Goal: Task Accomplishment & Management: Use online tool/utility

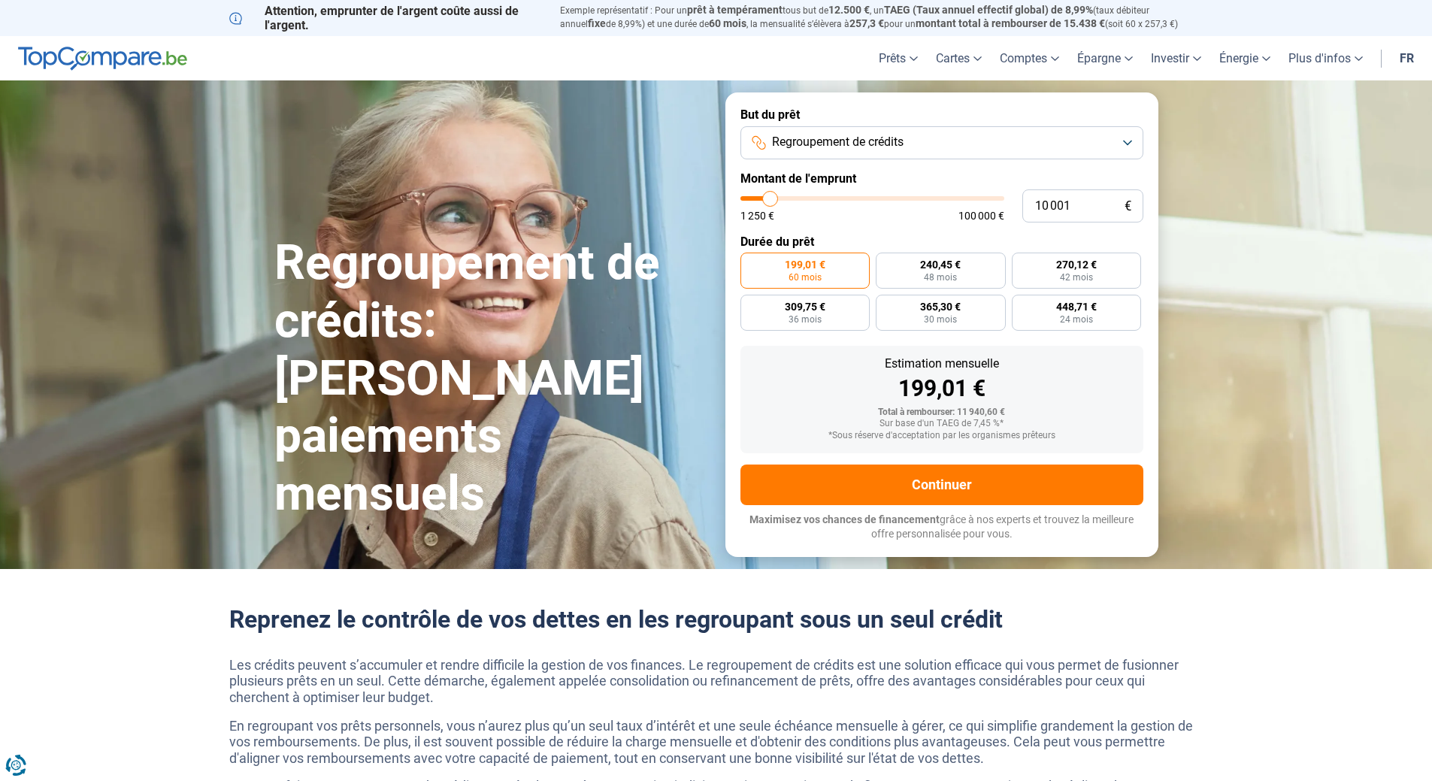
type input "12 000"
type input "12000"
type input "12 750"
type input "12750"
type input "13 250"
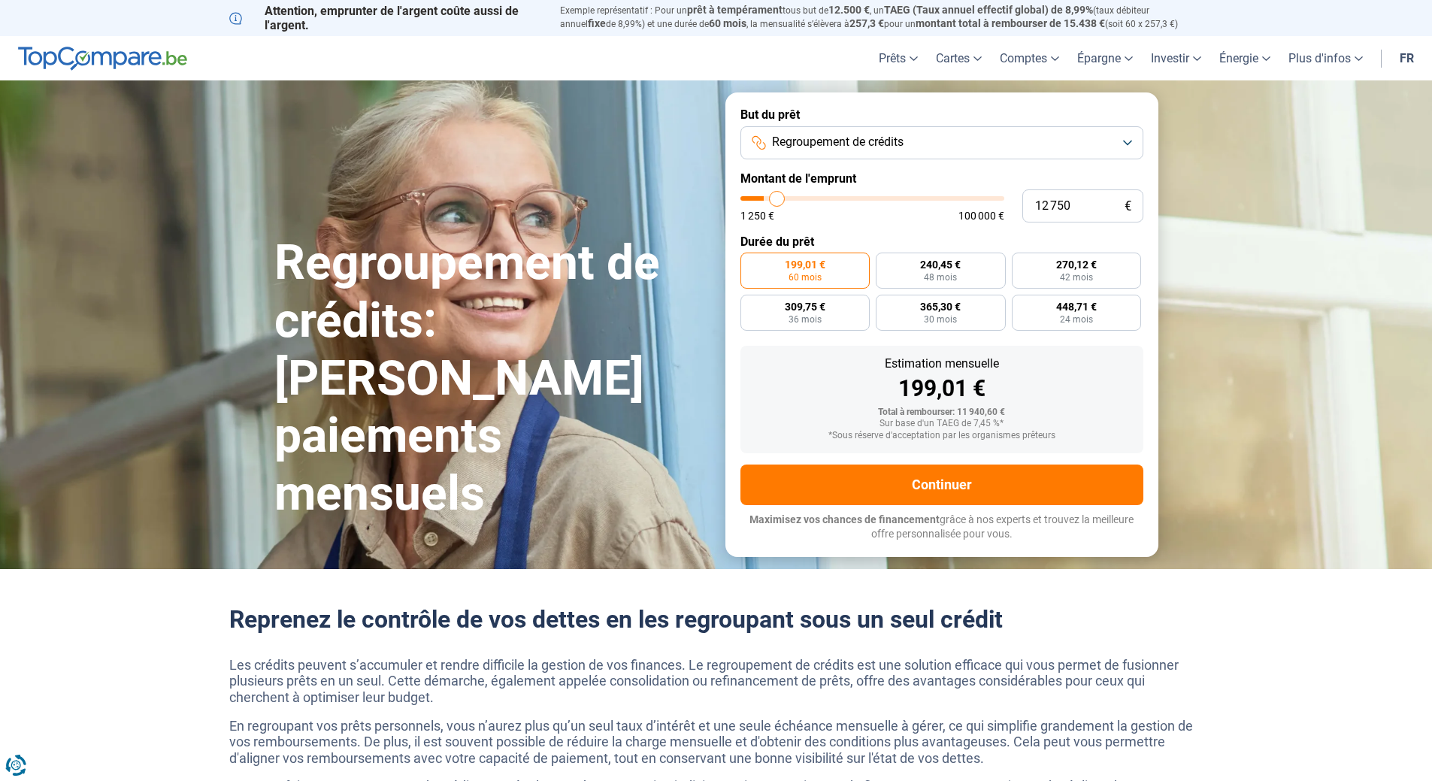
type input "13250"
type input "14 000"
type input "14000"
type input "14 250"
type input "14250"
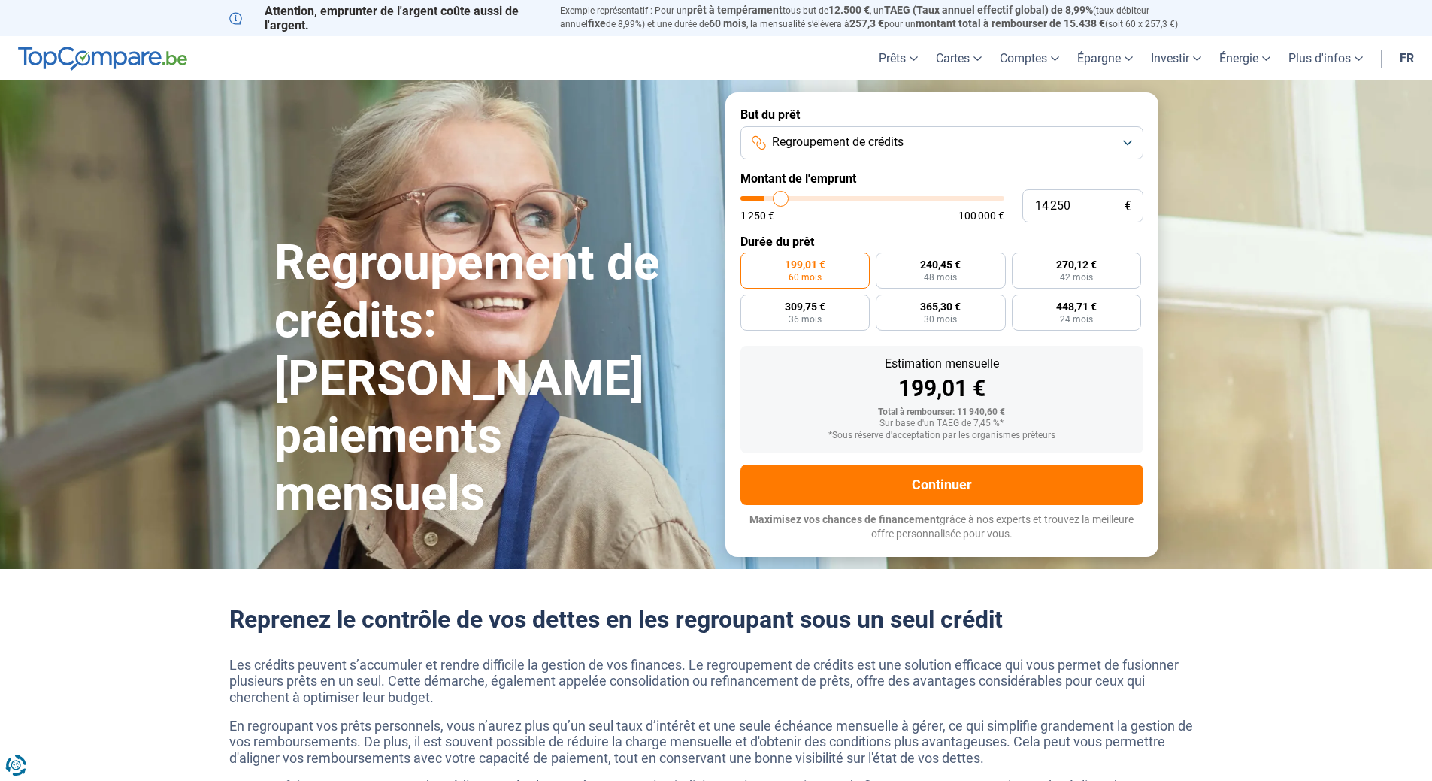
type input "14 500"
type input "14500"
type input "15 000"
type input "15000"
type input "15 500"
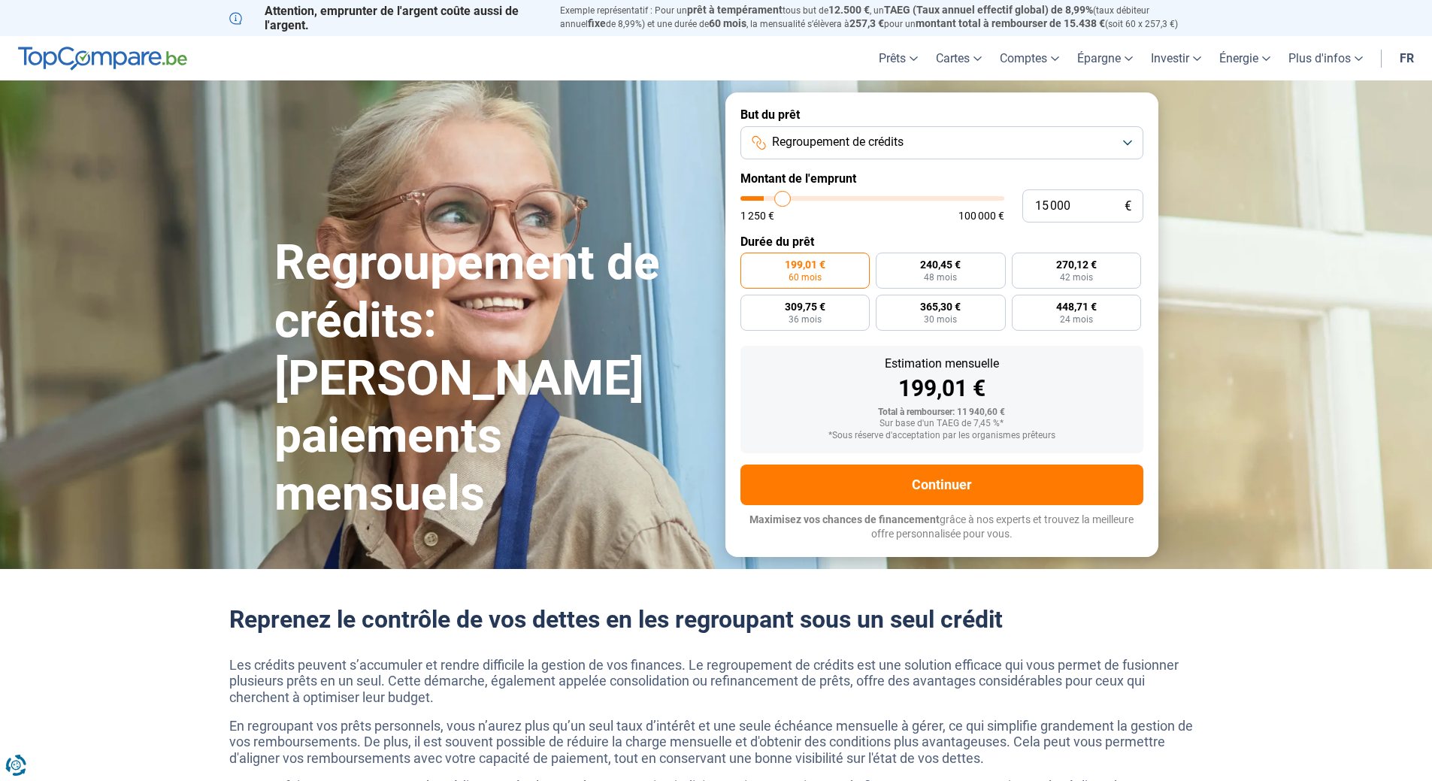
type input "15500"
type input "16 000"
type input "16000"
type input "16 500"
type input "16500"
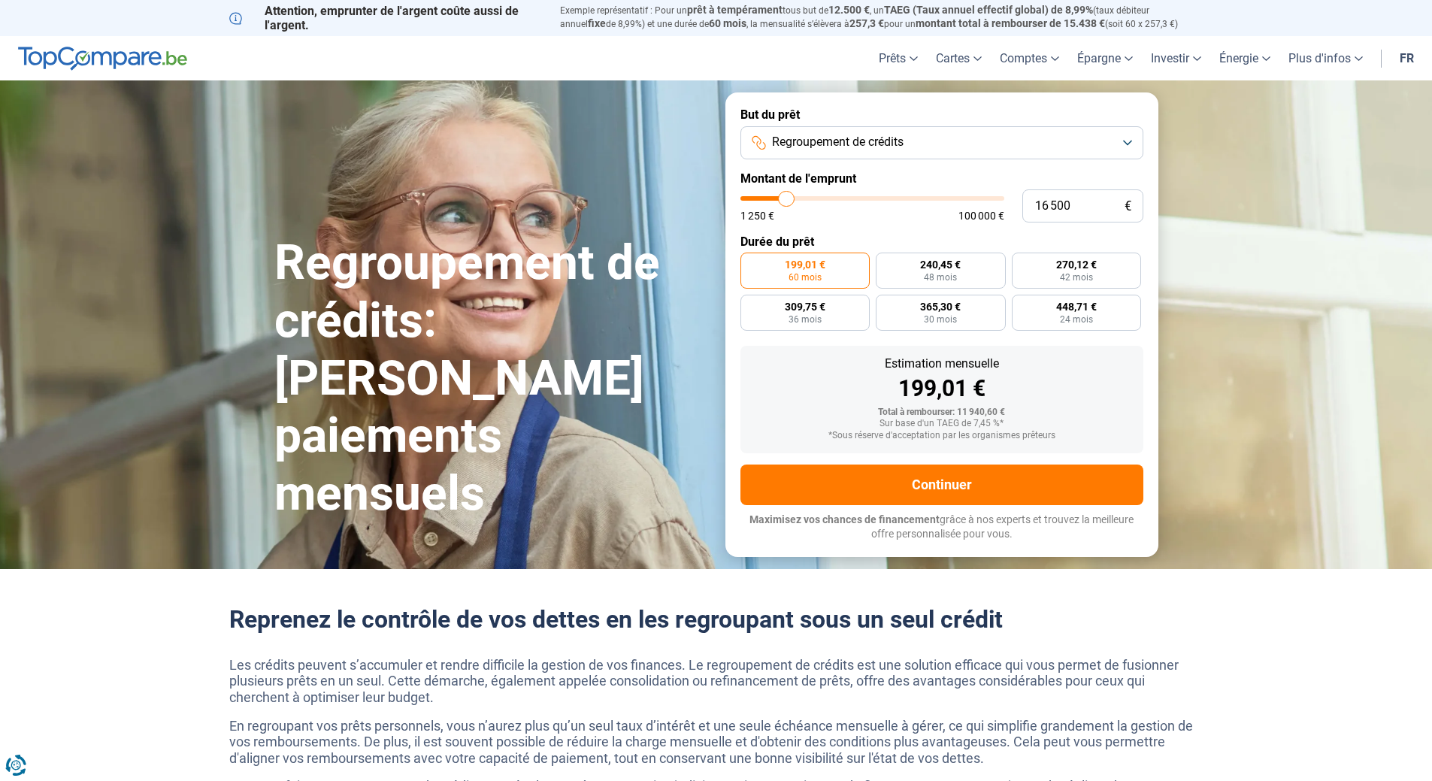
type input "17 000"
type input "17000"
type input "17 250"
type input "17250"
type input "17 500"
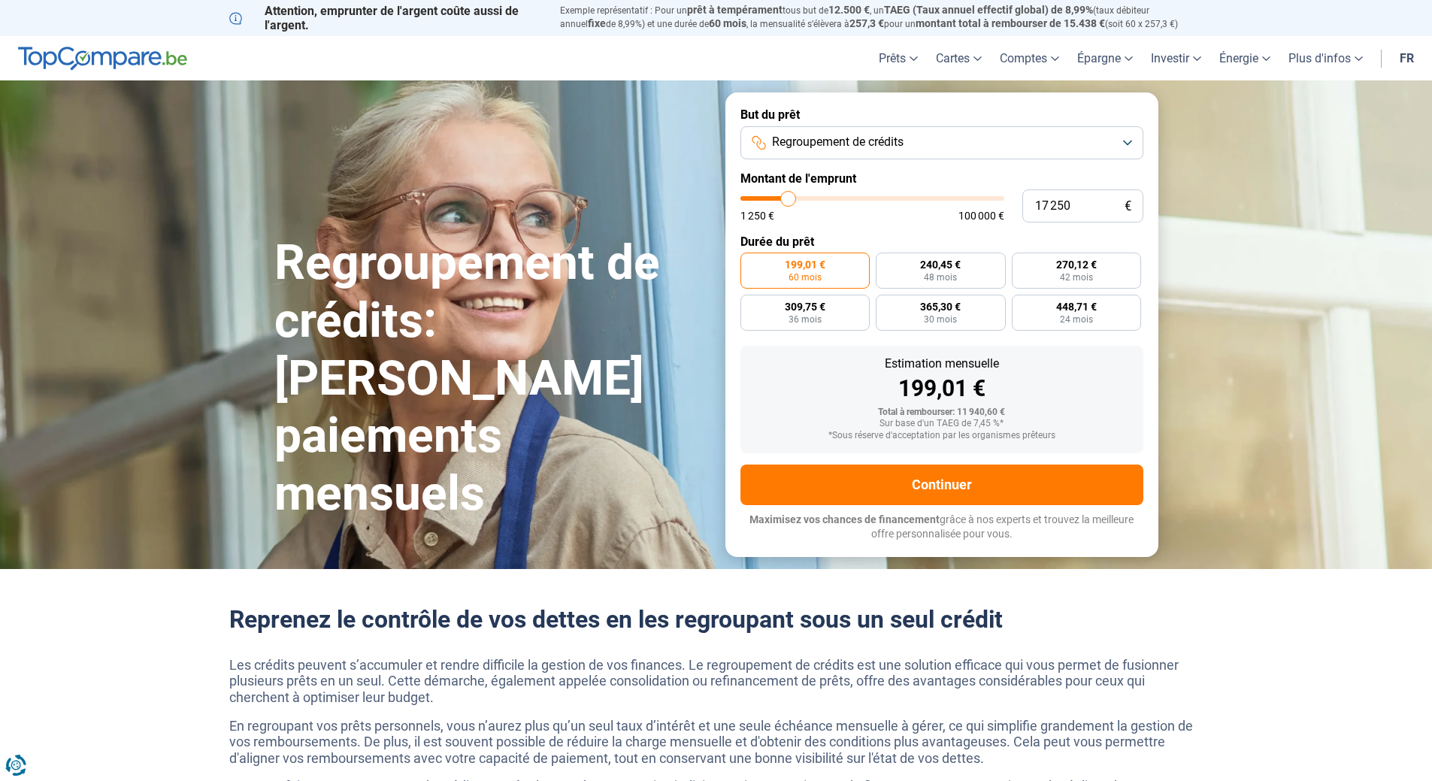
type input "17500"
type input "18 000"
type input "18000"
type input "19 000"
type input "19000"
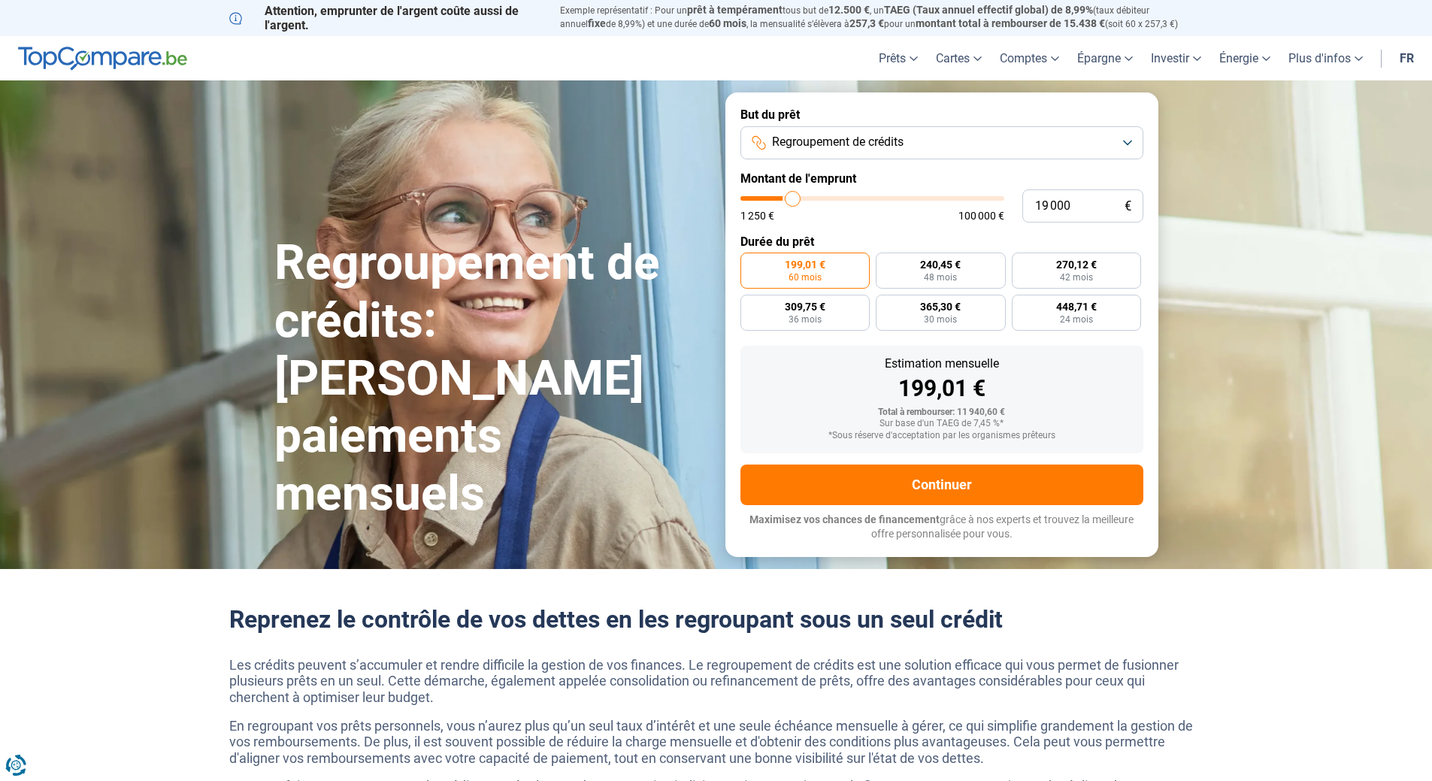
type input "19 750"
type input "19750"
type input "20 250"
type input "20250"
type input "20 500"
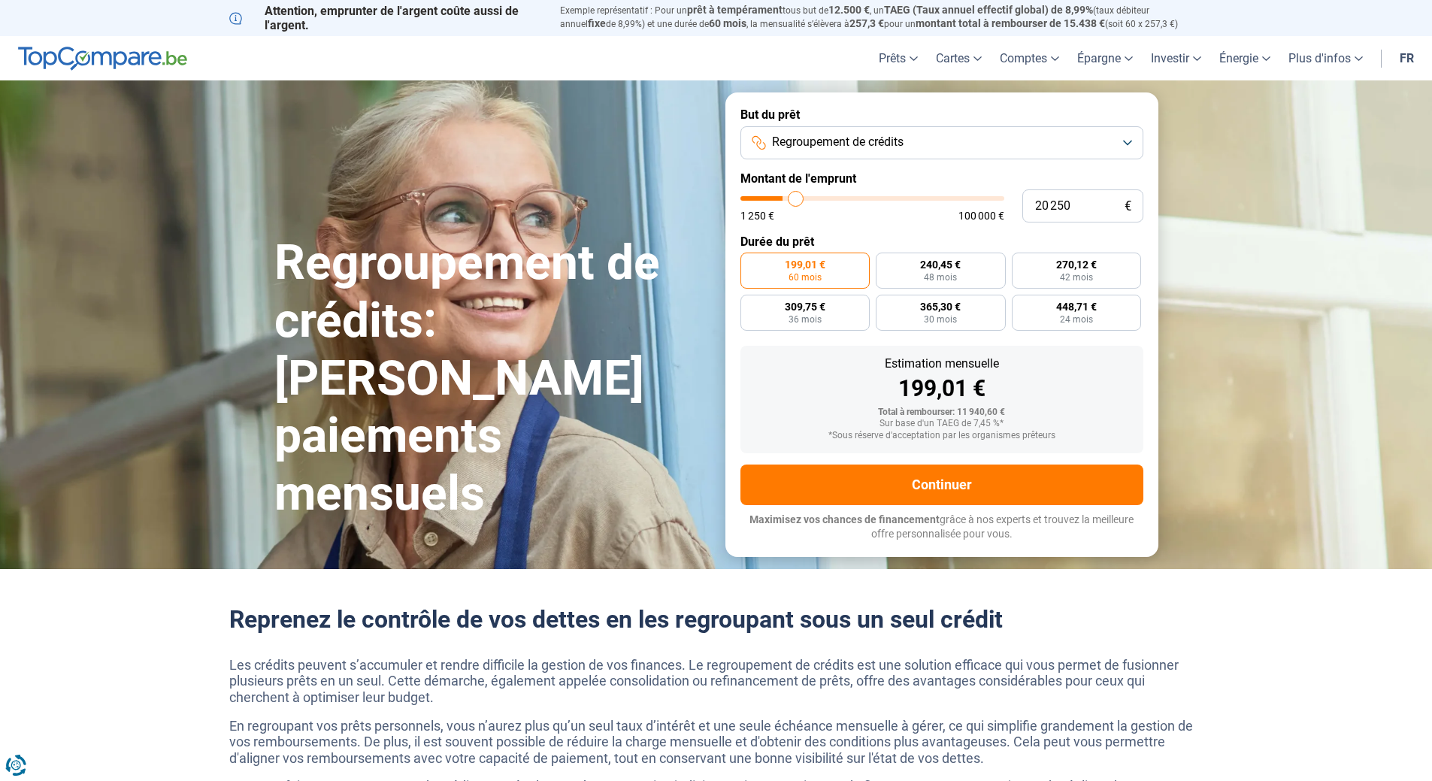
type input "20500"
type input "21 250"
type input "21250"
type input "21 500"
type input "21500"
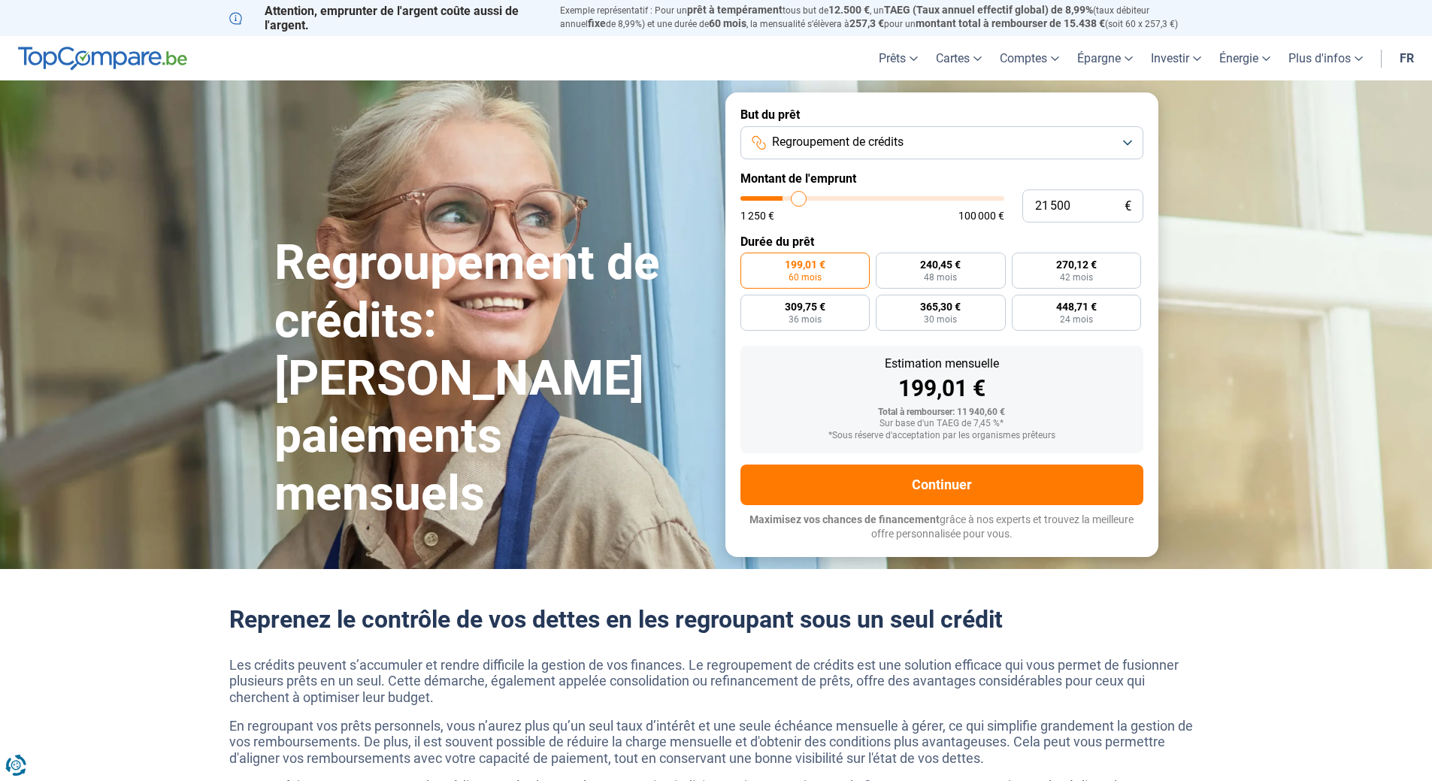
type input "21 750"
type input "21750"
type input "22 000"
type input "22000"
type input "22 250"
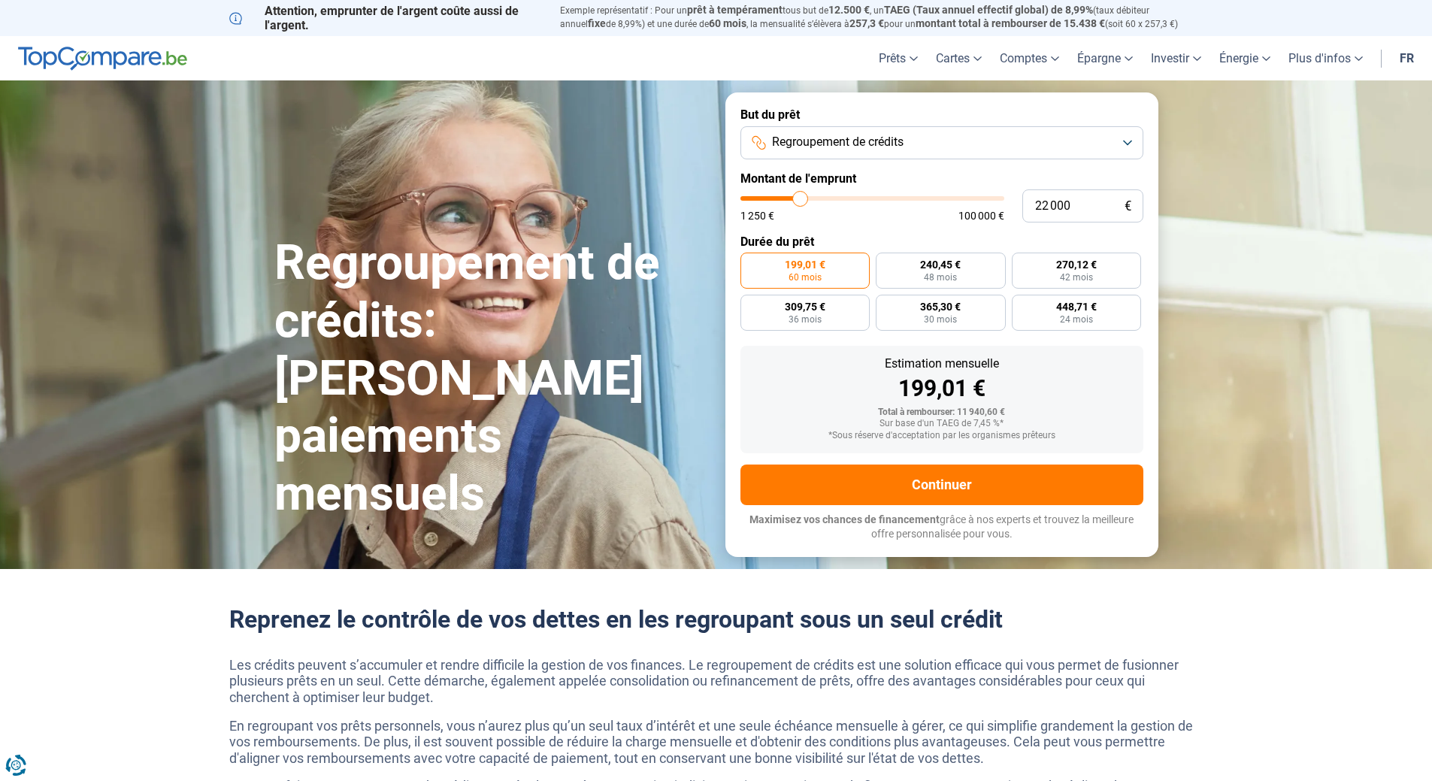
type input "22250"
type input "23 000"
type input "23000"
type input "23 750"
type input "23750"
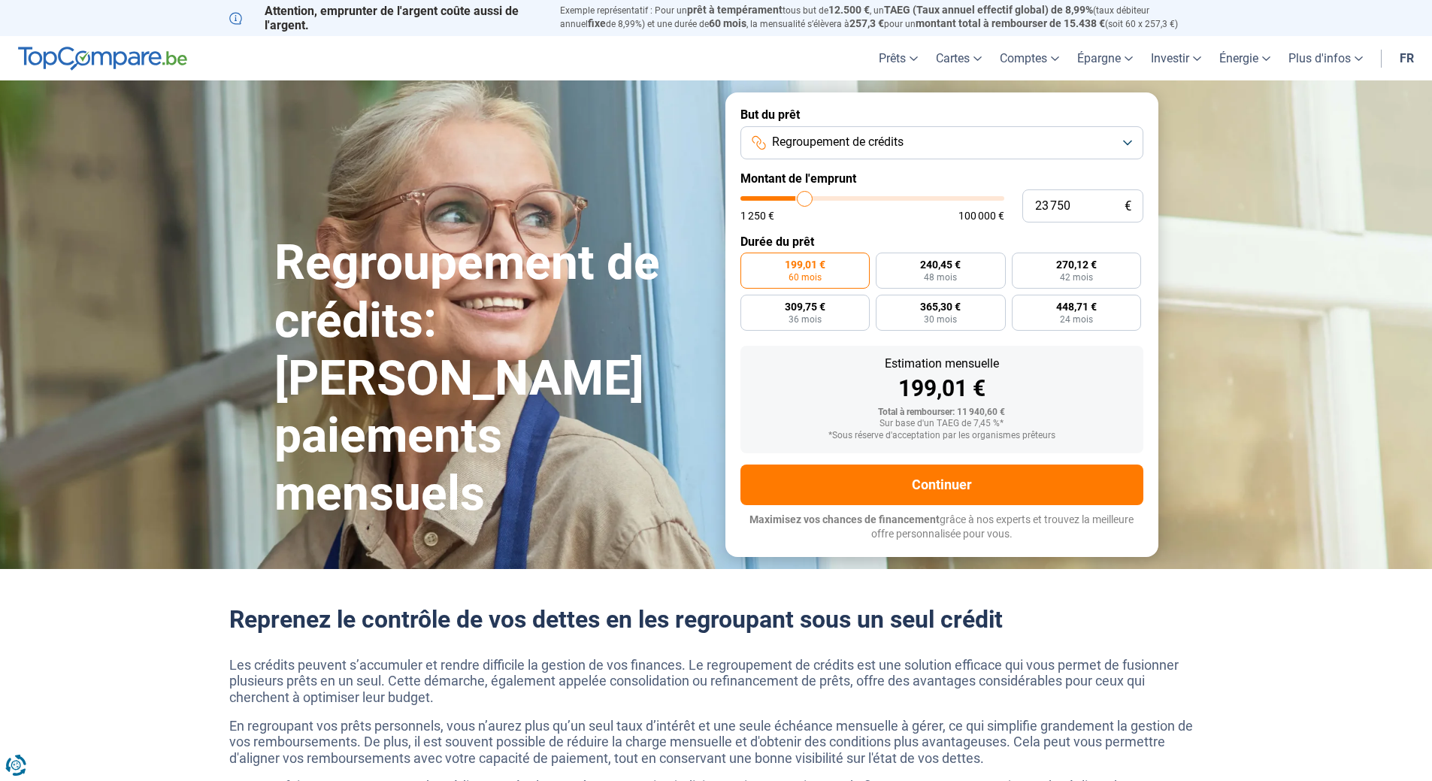
type input "24 500"
type input "24500"
type input "25 000"
type input "25000"
type input "25 250"
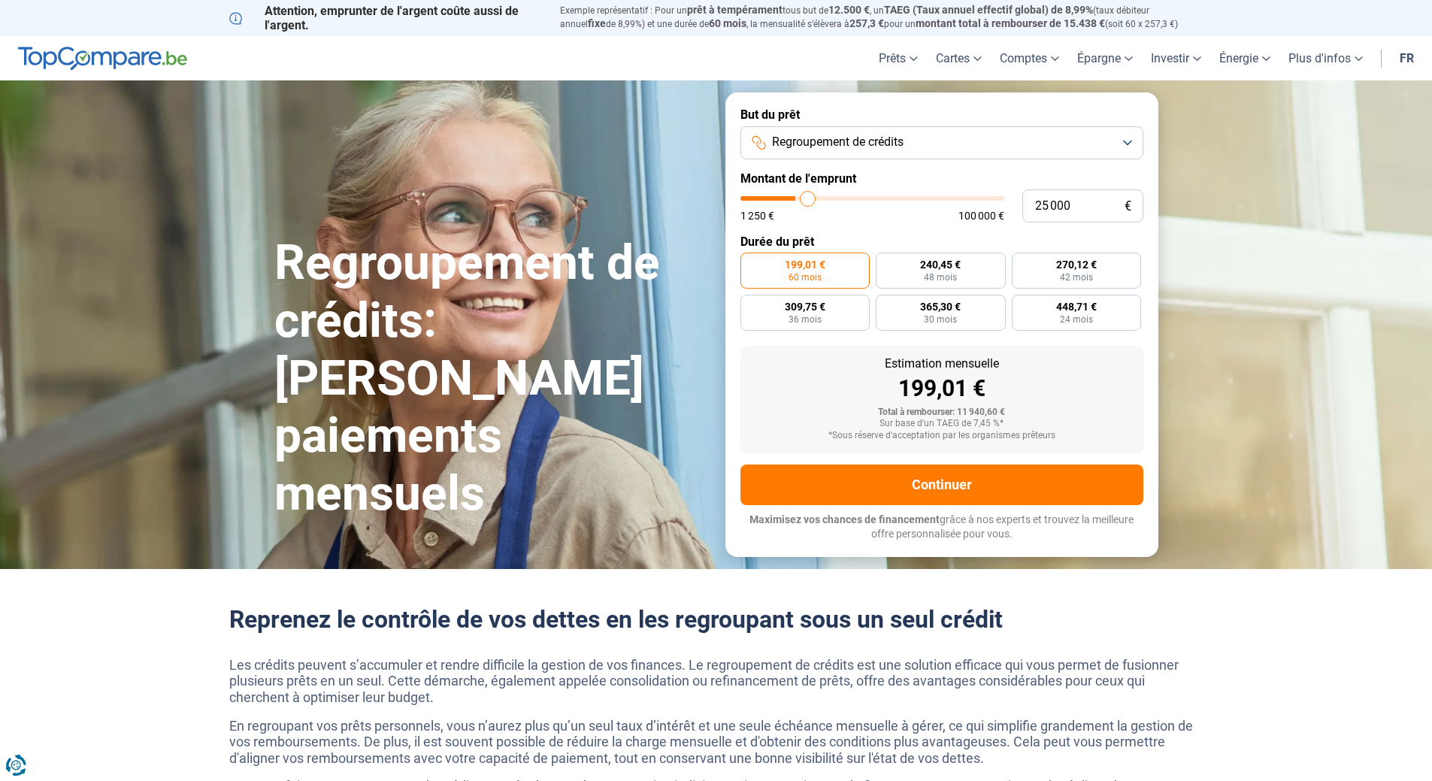
type input "25250"
type input "25 000"
type input "25000"
type input "24 750"
type input "24750"
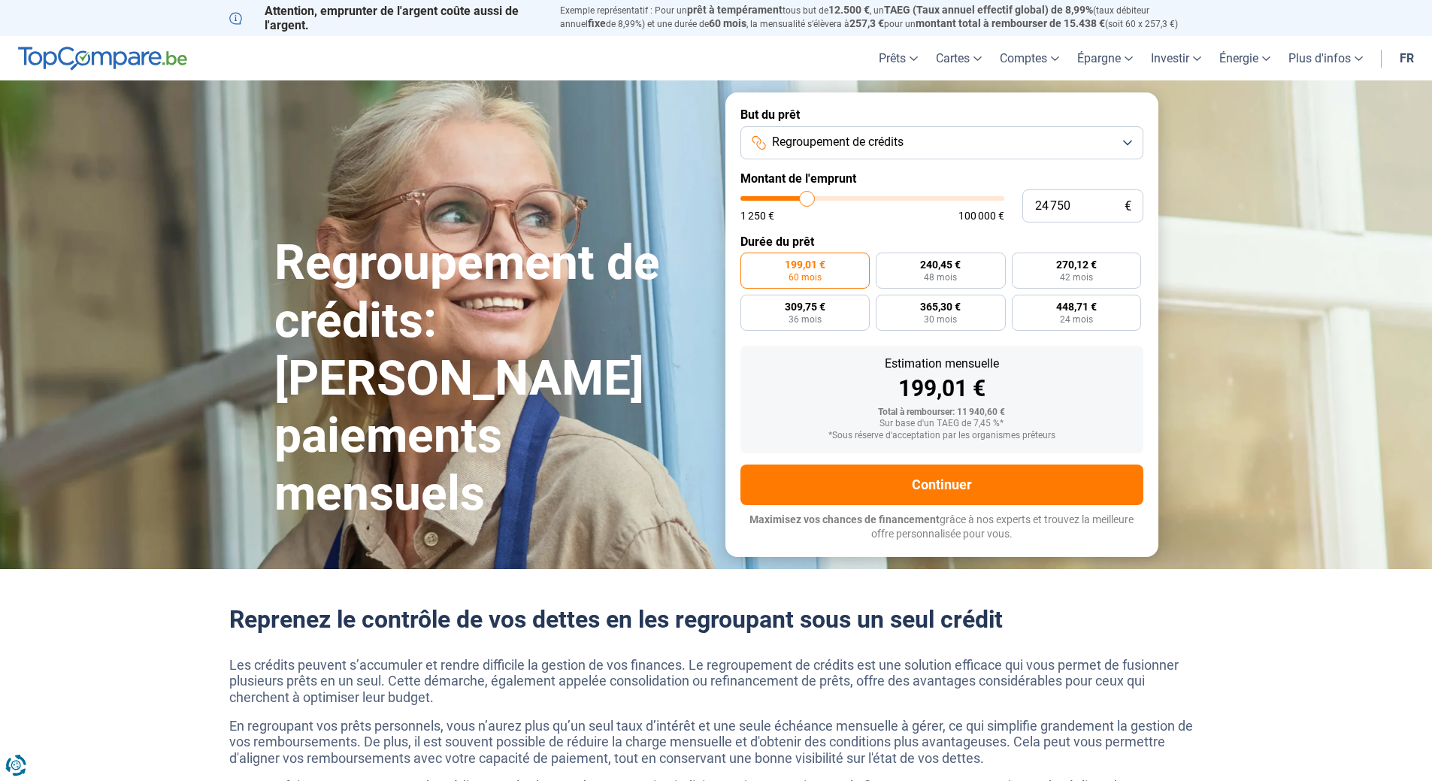
type input "24 500"
type input "24500"
type input "24 250"
type input "24250"
type input "23 750"
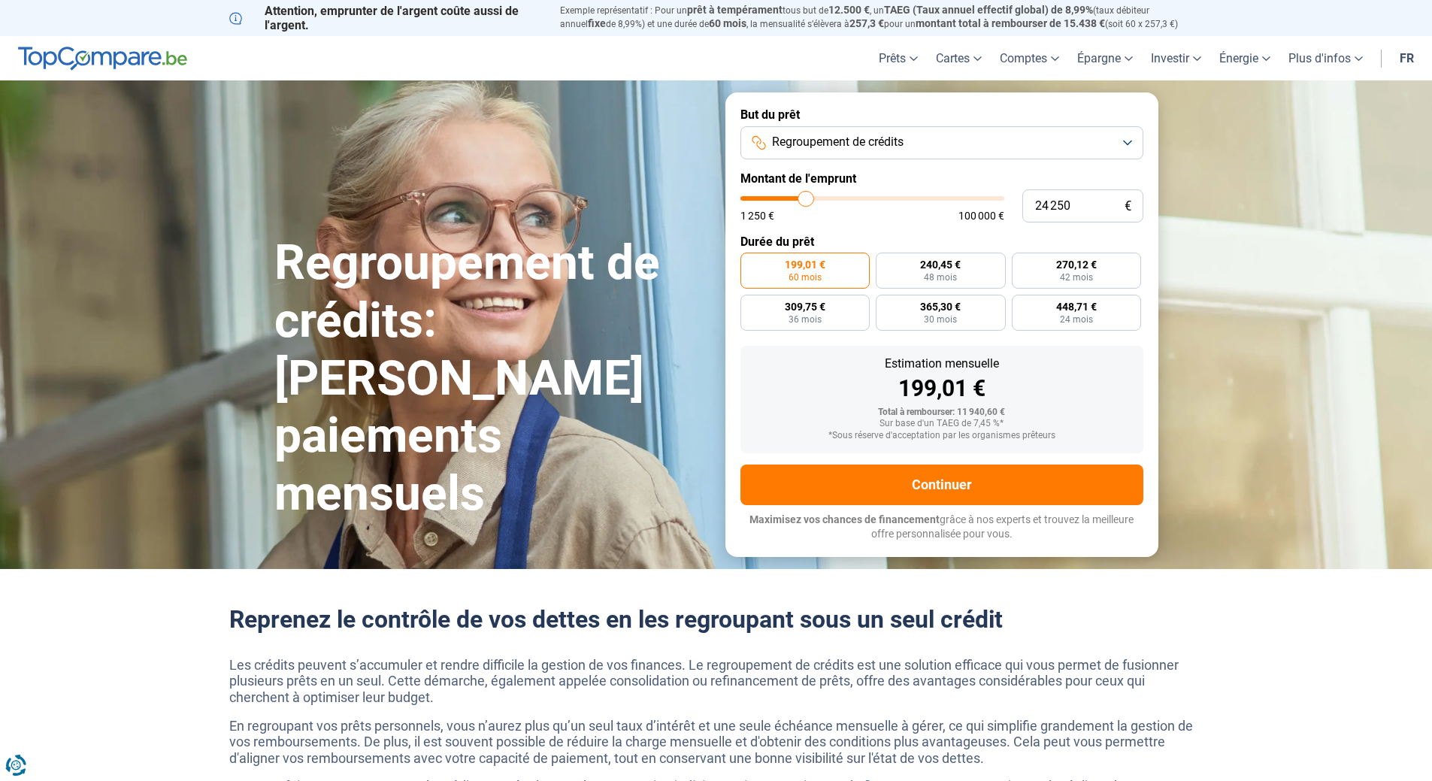
type input "23750"
type input "23 500"
type input "23500"
type input "23 250"
type input "23250"
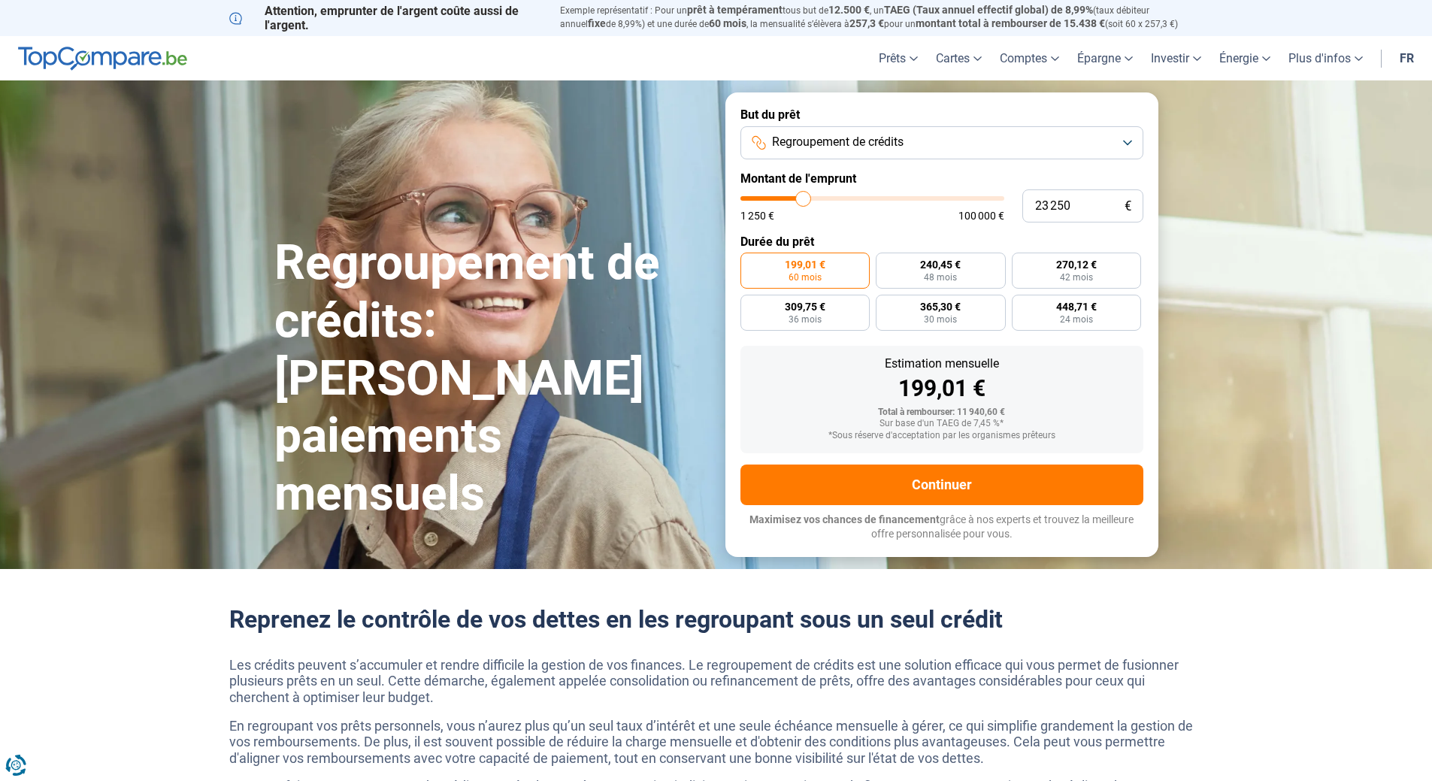
type input "23 000"
type input "23000"
type input "22 750"
type input "22750"
type input "22 250"
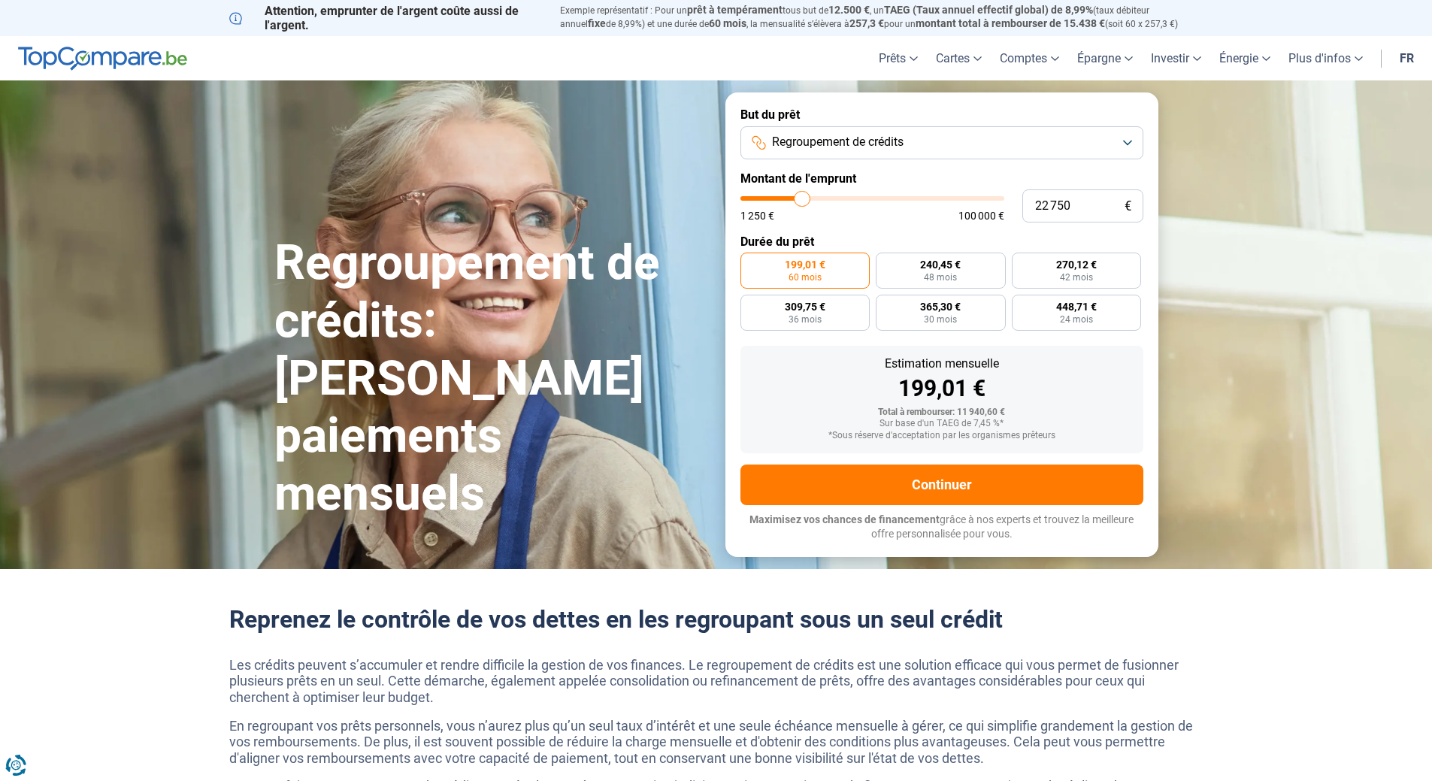
type input "22250"
type input "22 750"
type input "22750"
type input "23 000"
type input "23000"
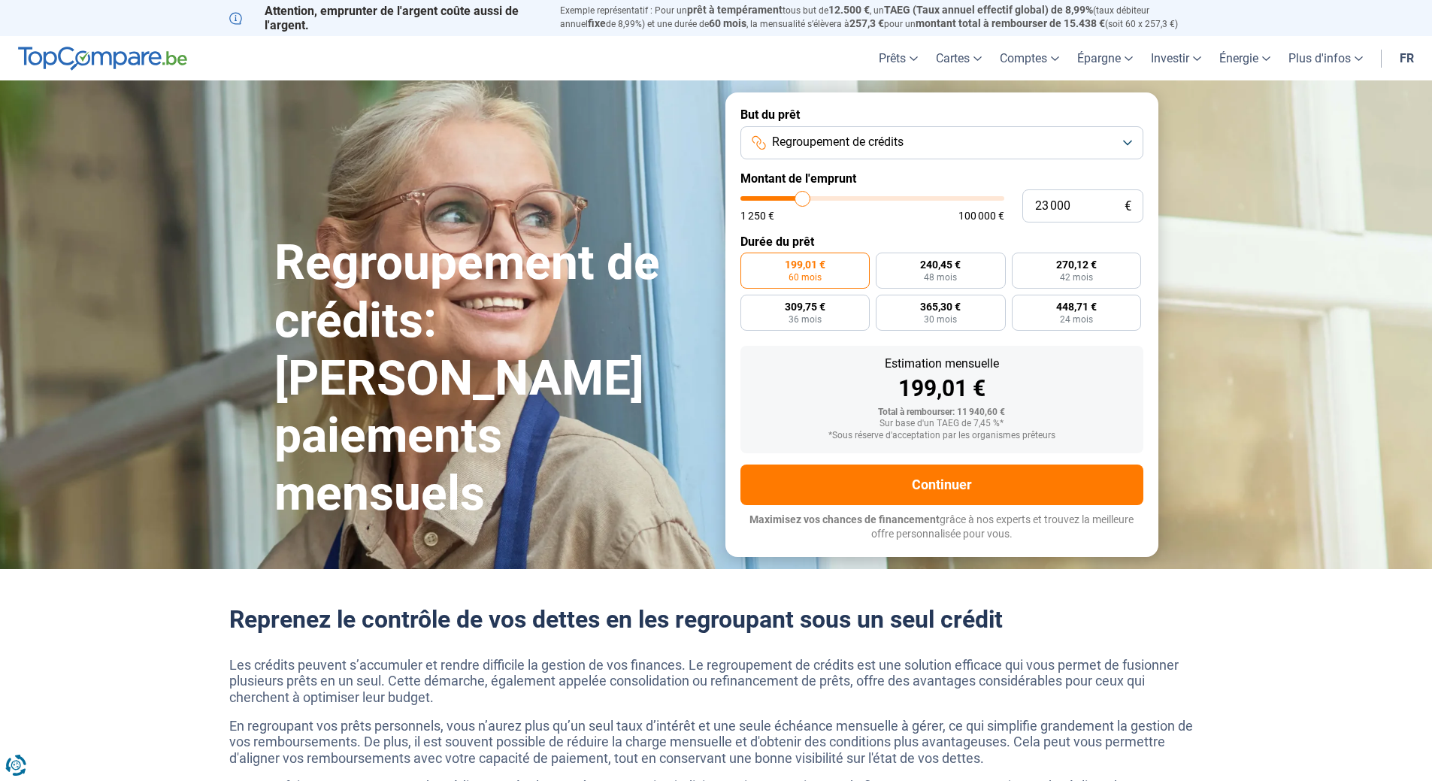
type input "23 250"
type input "23250"
type input "23 000"
drag, startPoint x: 775, startPoint y: 198, endPoint x: 803, endPoint y: 199, distance: 27.8
type input "23000"
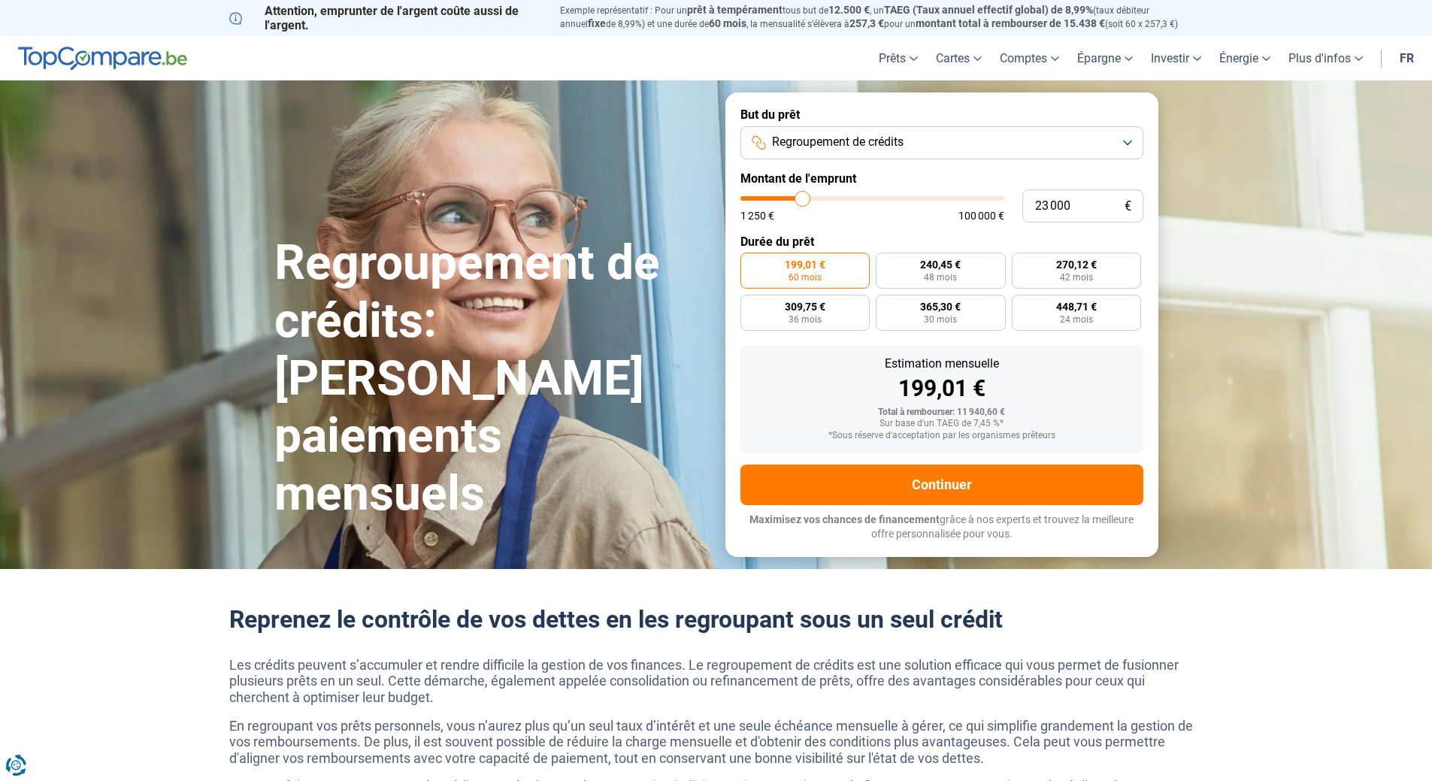
click at [803, 199] on input "range" at bounding box center [872, 198] width 264 height 5
radio input "false"
click at [1022, 308] on span "840,10 €" at bounding box center [1021, 306] width 41 height 11
click at [994, 304] on input "840,10 € 30 mois" at bounding box center [989, 300] width 10 height 10
radio input "true"
